Goal: Task Accomplishment & Management: Manage account settings

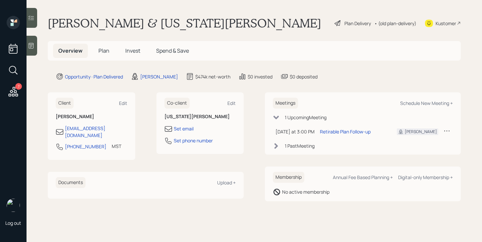
click at [133, 54] on span "Invest" at bounding box center [132, 50] width 15 height 7
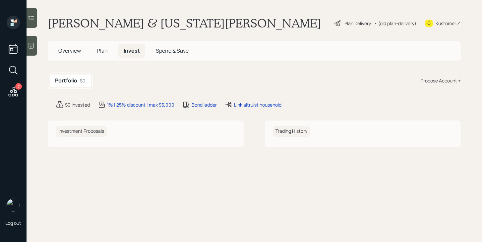
click at [108, 51] on h5 "Plan" at bounding box center [102, 51] width 22 height 14
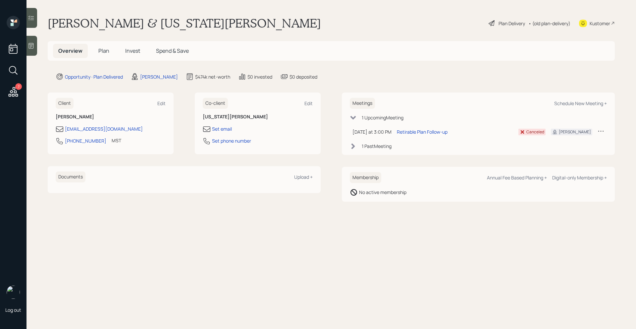
click at [103, 53] on span "Plan" at bounding box center [103, 50] width 11 height 7
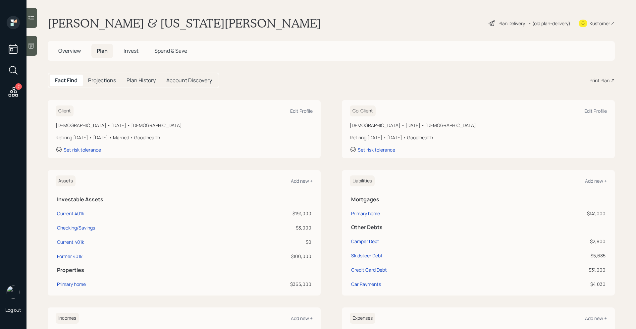
click at [136, 52] on span "Invest" at bounding box center [131, 50] width 15 height 7
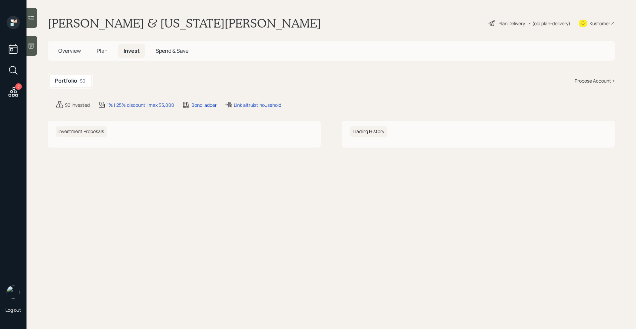
click at [65, 52] on span "Overview" at bounding box center [69, 50] width 23 height 7
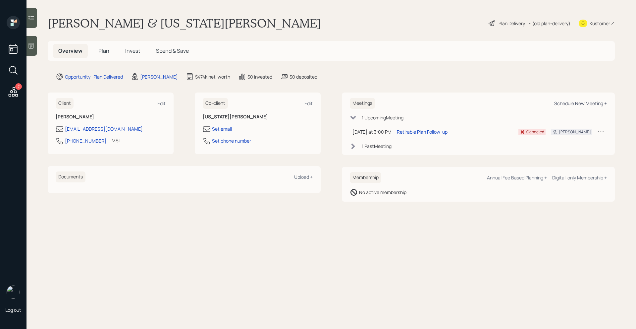
click at [589, 103] on div "Schedule New Meeting +" at bounding box center [580, 103] width 53 height 6
select select "bffa7908-1b2a-4c79-9bb6-f0ec9aed22d3"
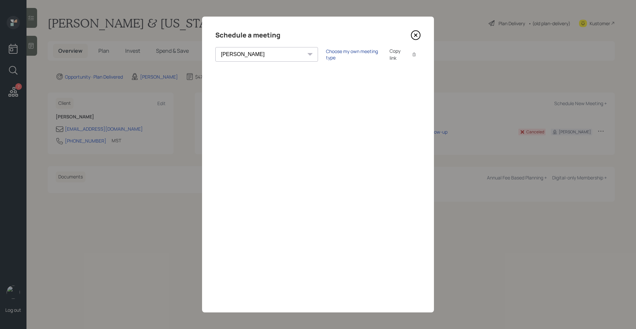
click at [326, 54] on div "Choose my own meeting type" at bounding box center [354, 54] width 56 height 13
click at [417, 36] on icon at bounding box center [416, 35] width 10 height 10
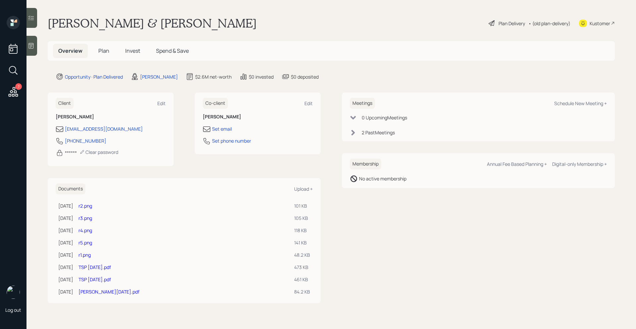
click at [103, 50] on span "Plan" at bounding box center [103, 50] width 11 height 7
